Goal: Information Seeking & Learning: Learn about a topic

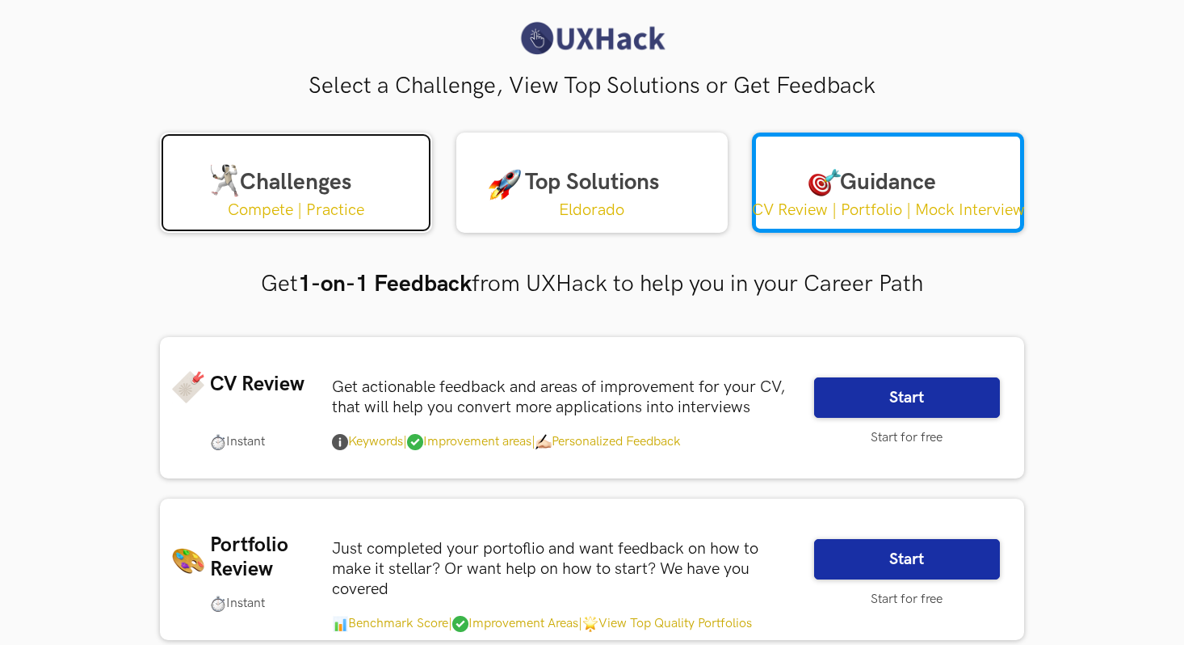
click at [279, 181] on link "Challenges Compete | Practice" at bounding box center [296, 182] width 272 height 100
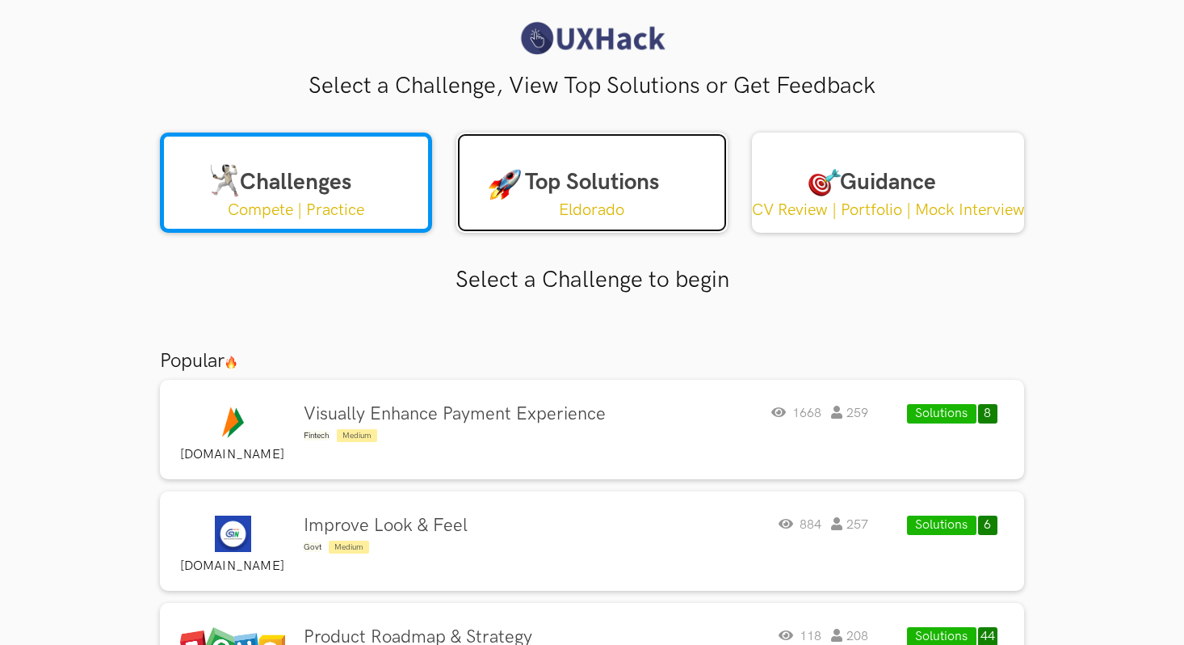
click at [624, 177] on link "Top Solutions Eldorado" at bounding box center [592, 182] width 272 height 100
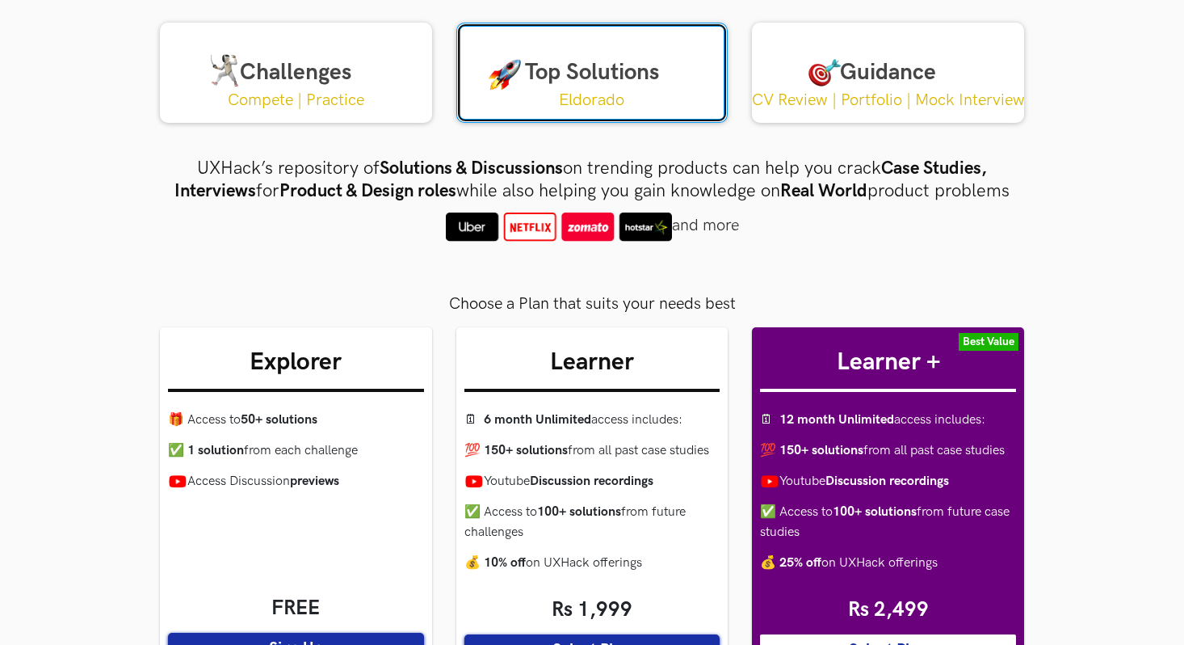
scroll to position [301, 0]
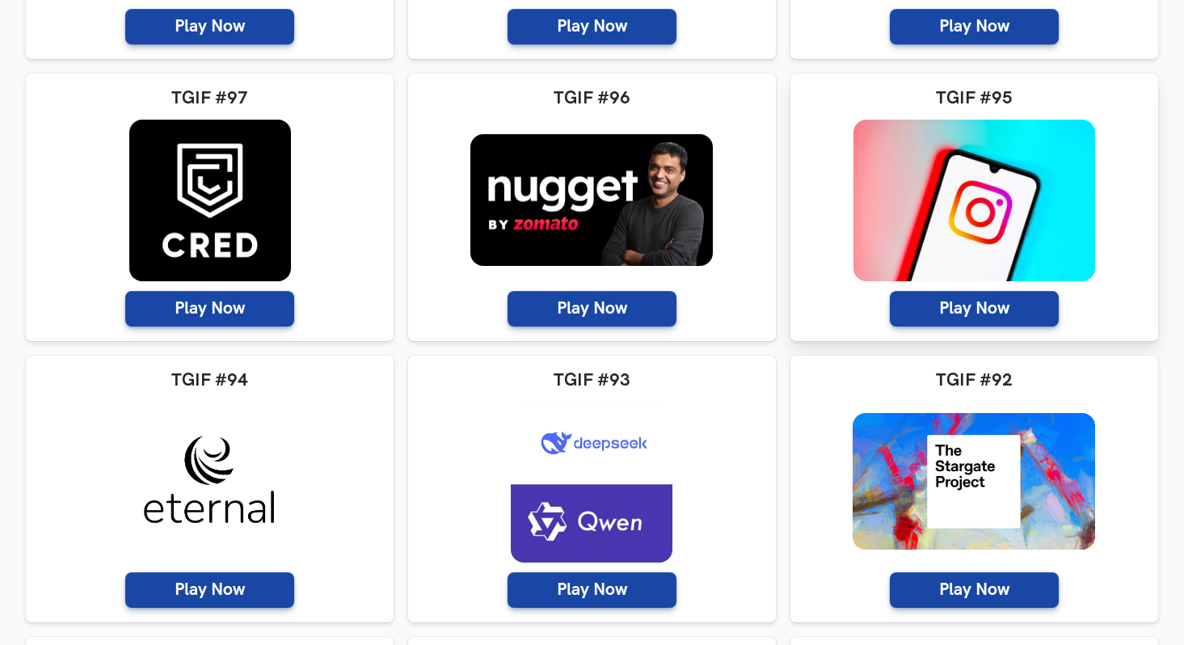
scroll to position [708, 0]
